Goal: Browse casually: Explore the website without a specific task or goal

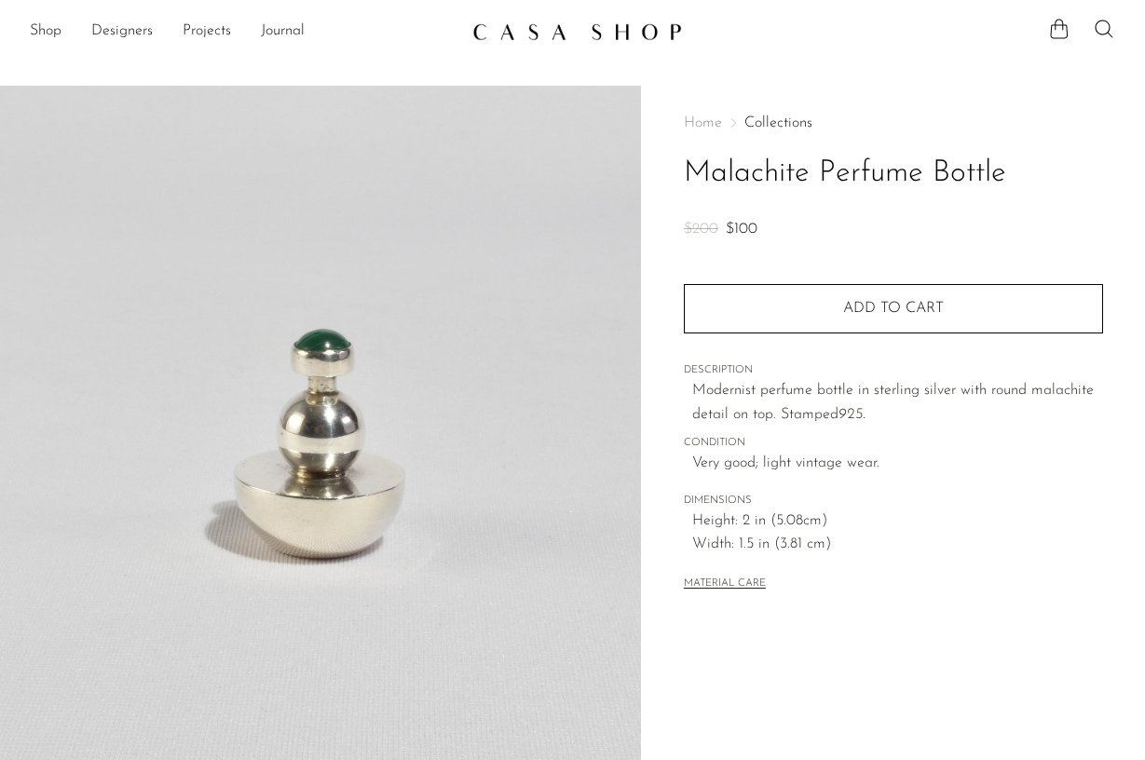
click at [791, 123] on link "Collections" at bounding box center [778, 123] width 68 height 15
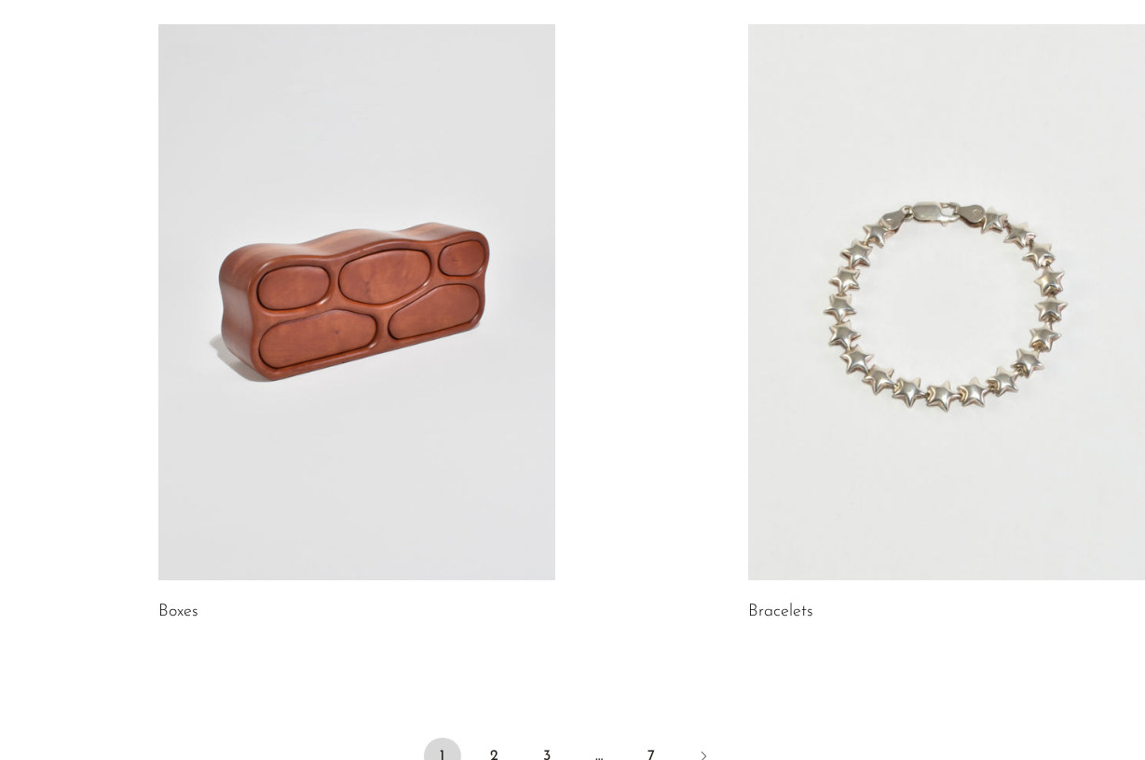
scroll to position [2604, 0]
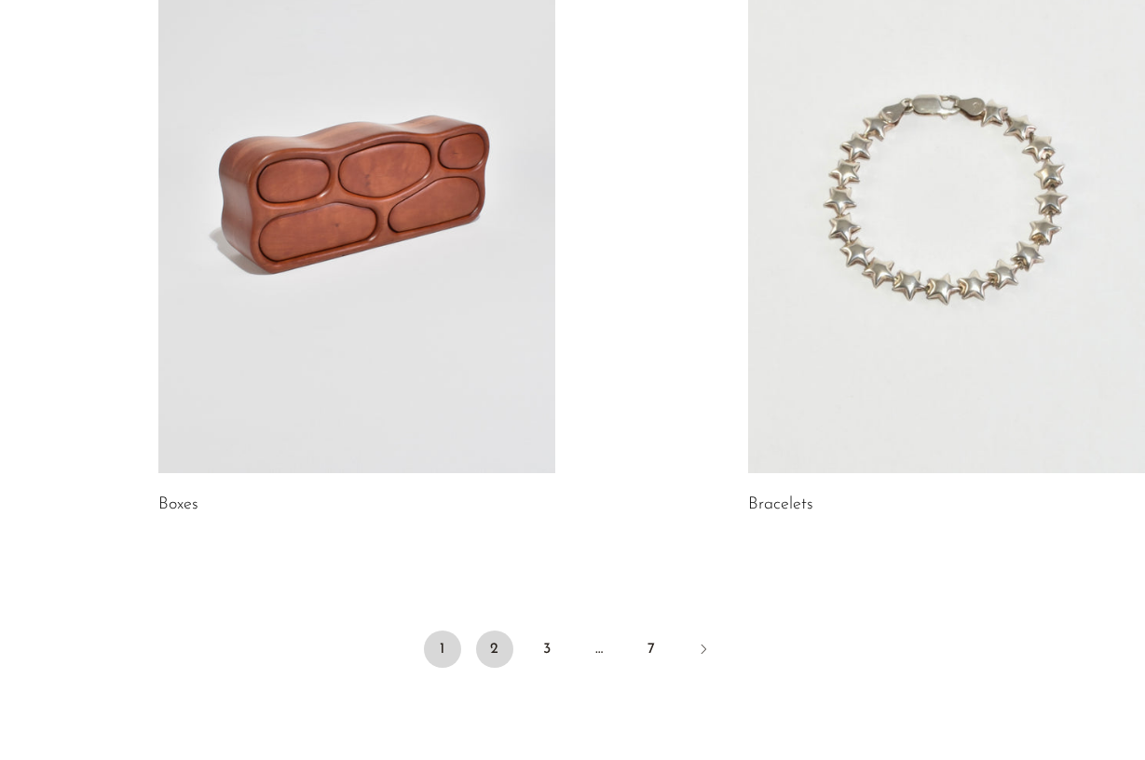
click at [494, 648] on link "2" at bounding box center [494, 649] width 37 height 37
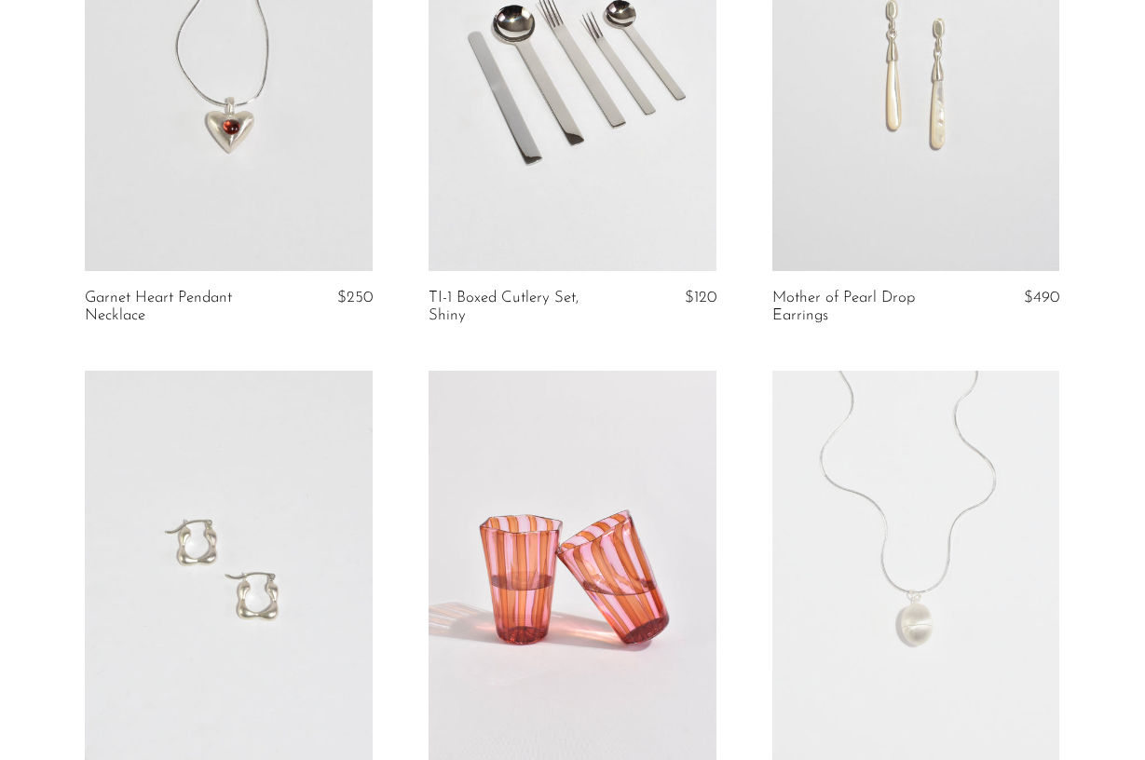
scroll to position [4827, 0]
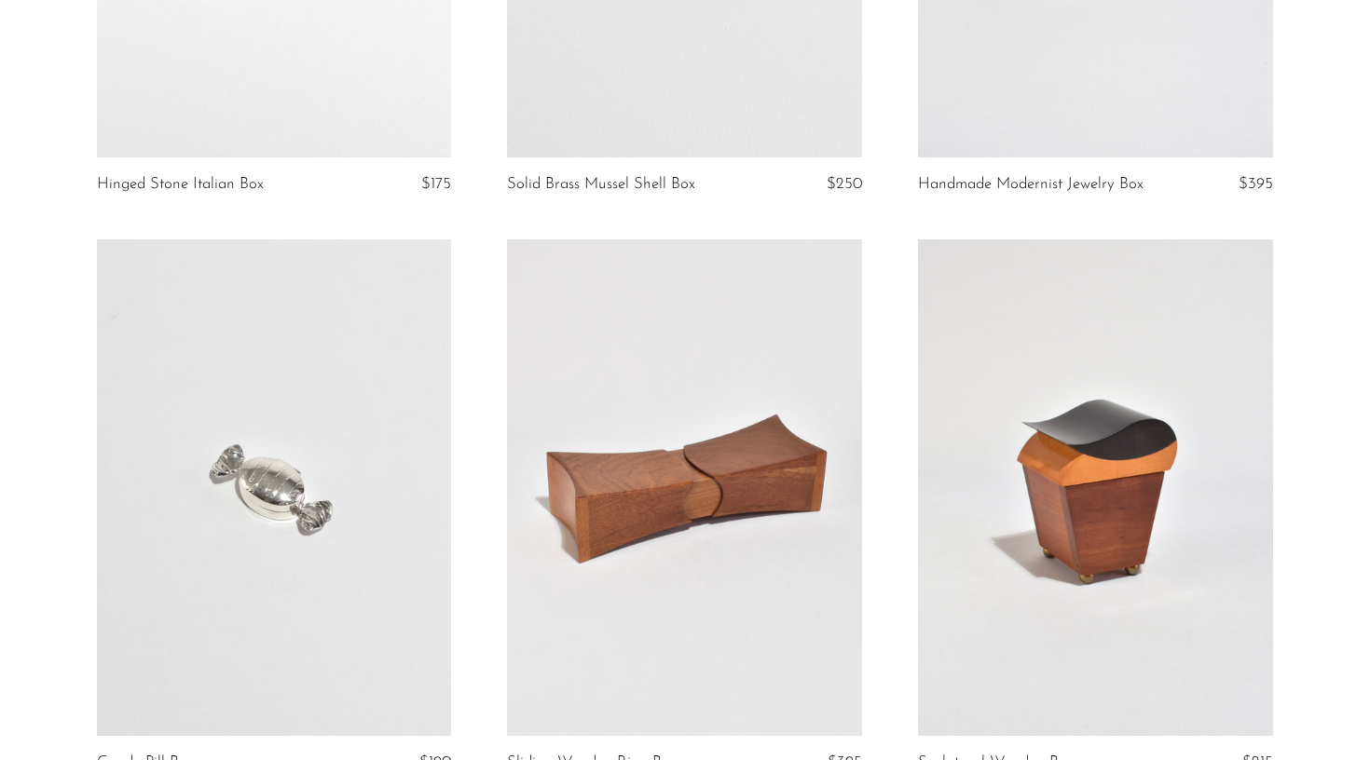
scroll to position [1807, 0]
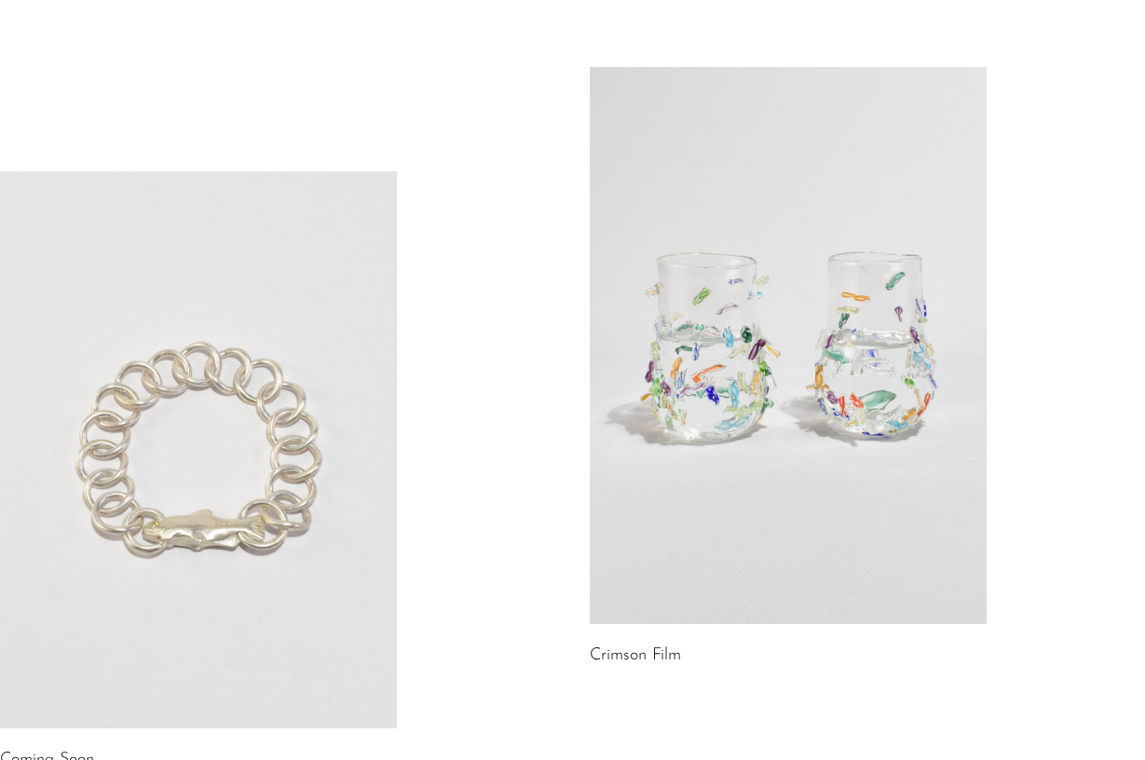
scroll to position [1278, 0]
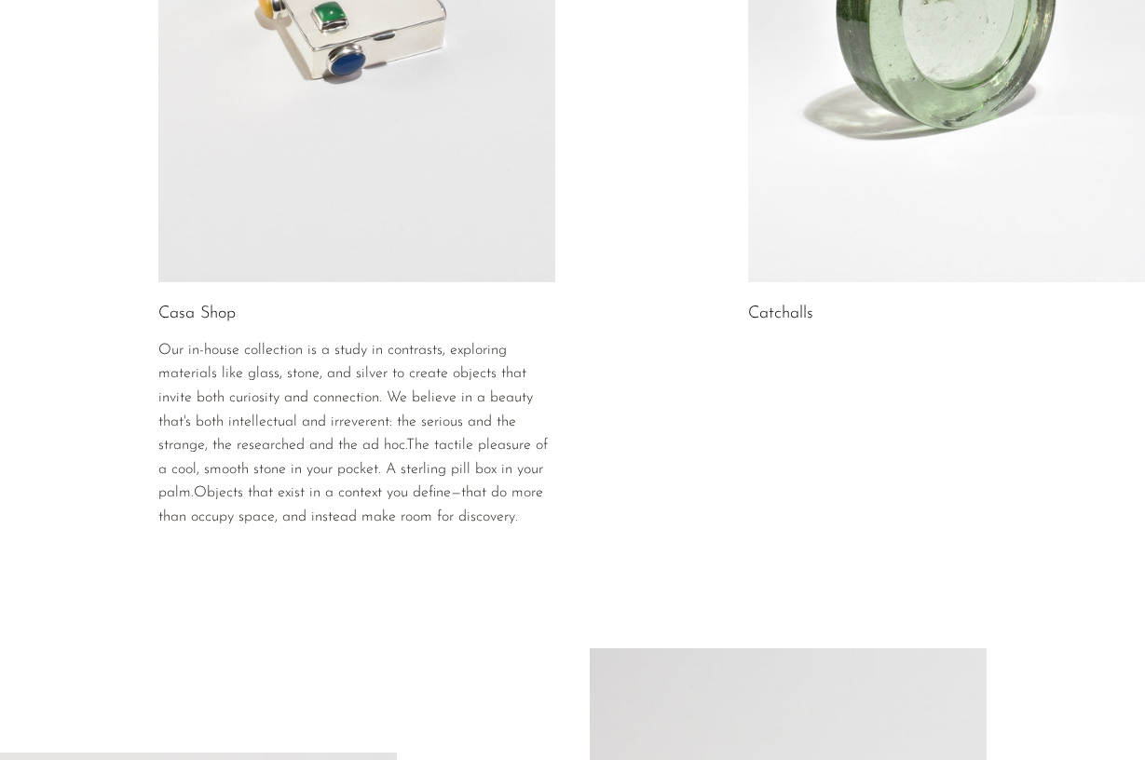
click at [894, 116] on link at bounding box center [946, 4] width 397 height 556
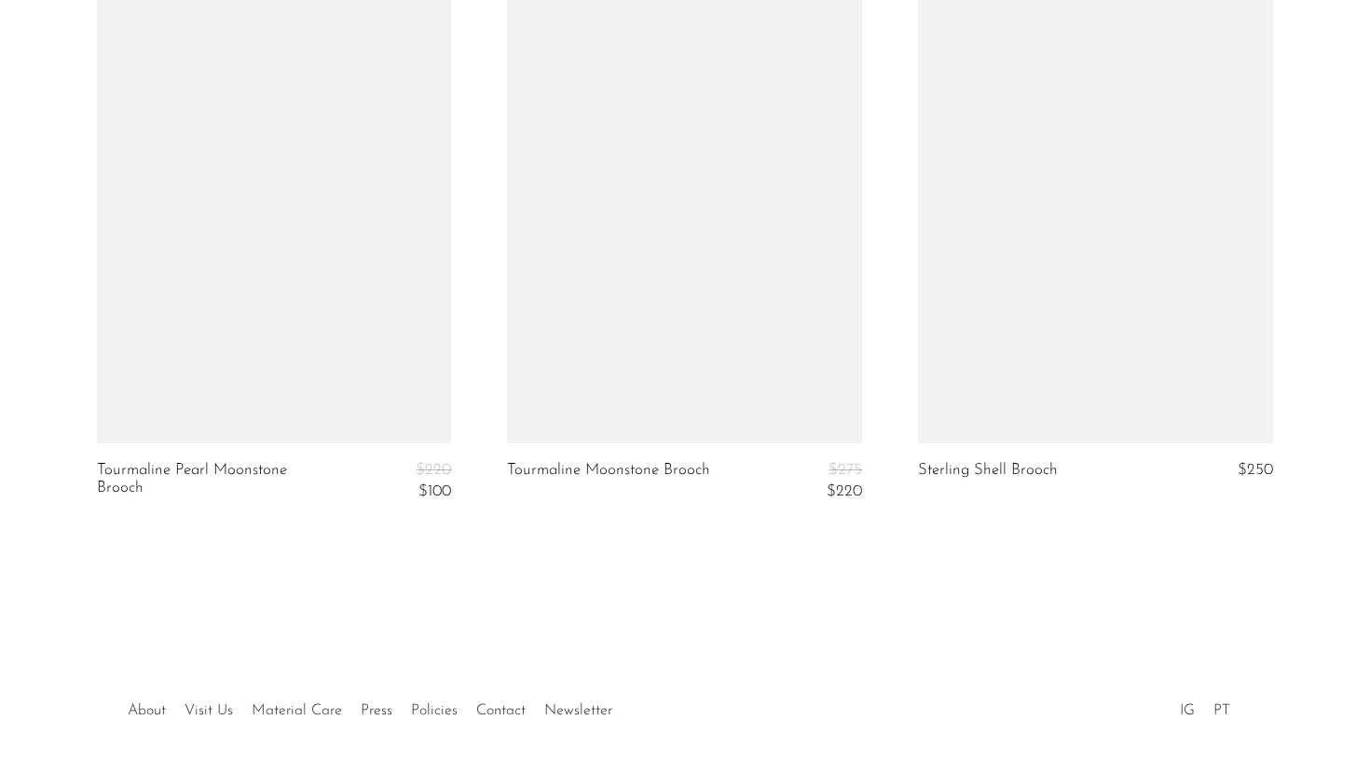
scroll to position [5443, 0]
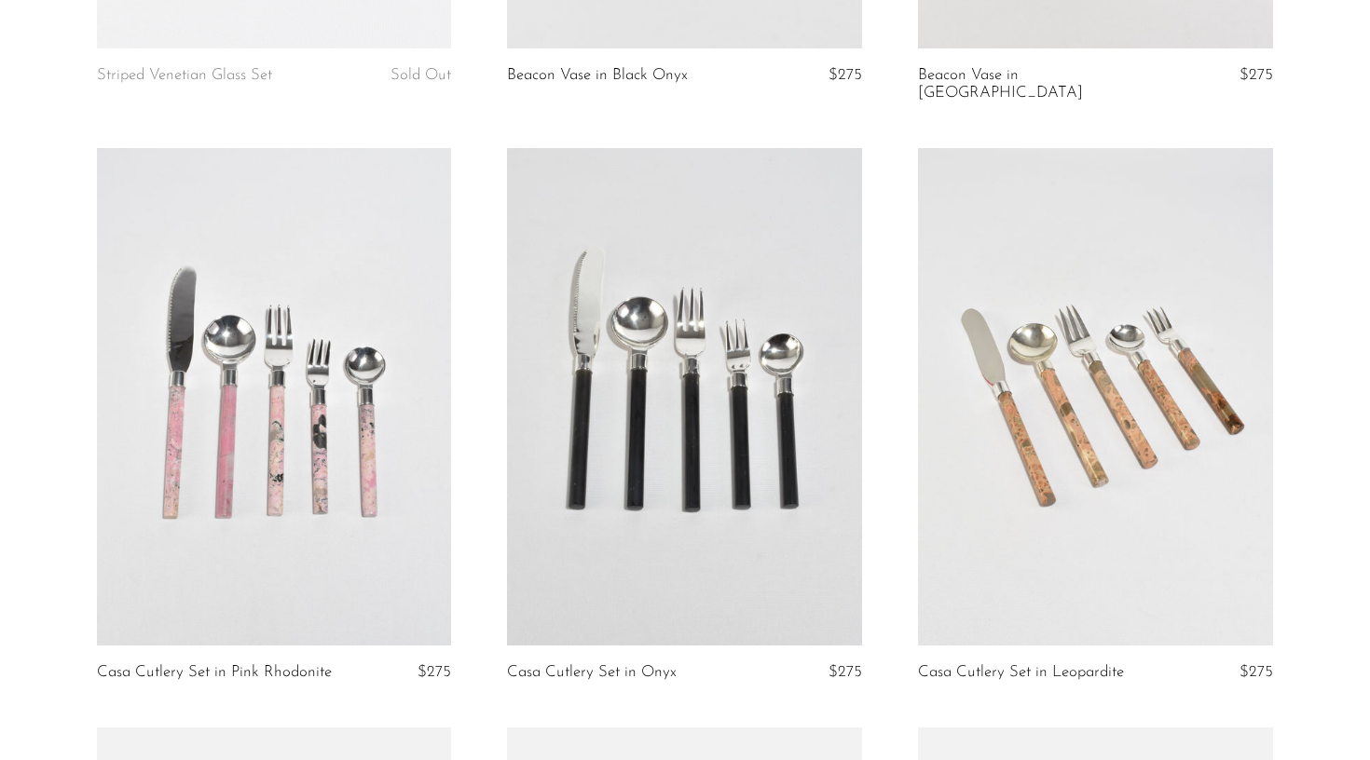
scroll to position [2061, 0]
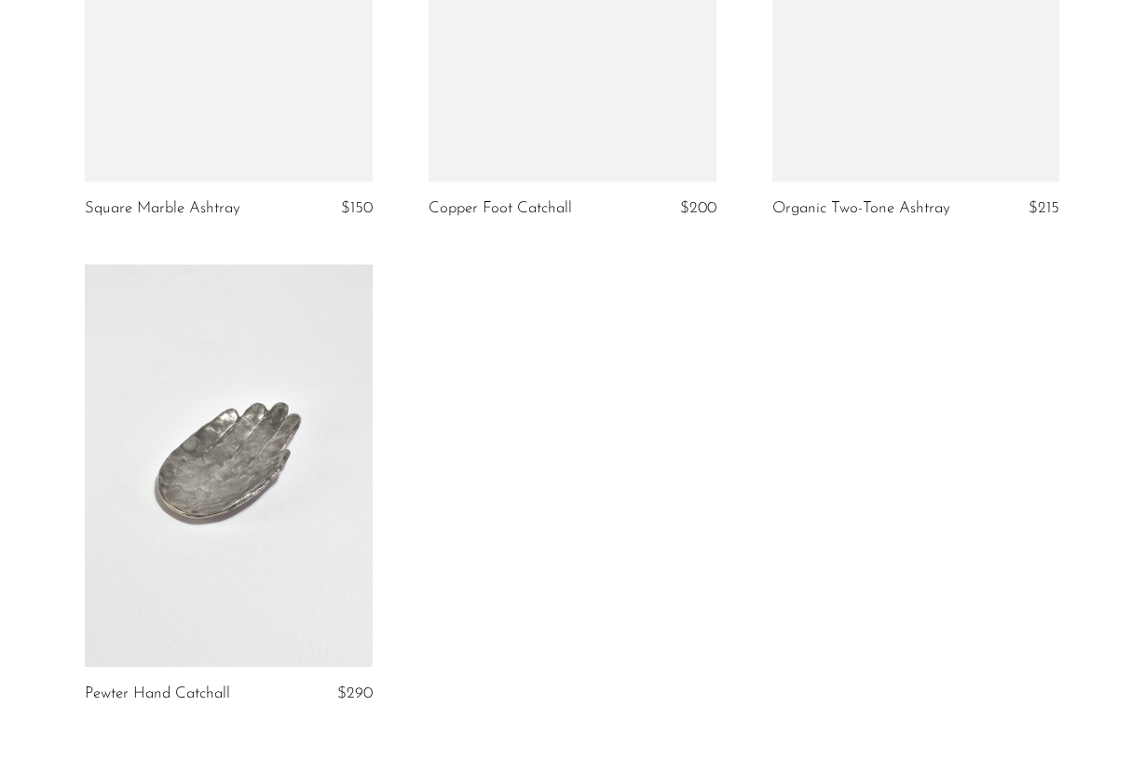
scroll to position [1537, 0]
